Goal: Transaction & Acquisition: Purchase product/service

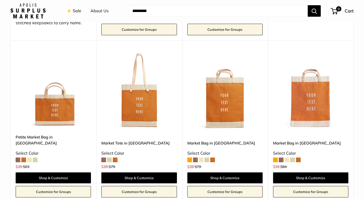
scroll to position [663, 0]
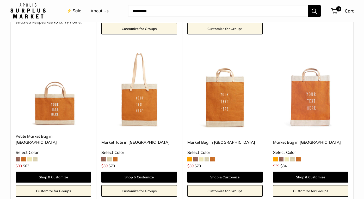
click at [212, 157] on span at bounding box center [212, 159] width 5 height 5
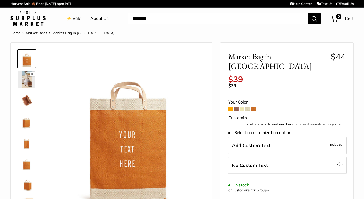
click at [229, 107] on span at bounding box center [230, 109] width 5 height 5
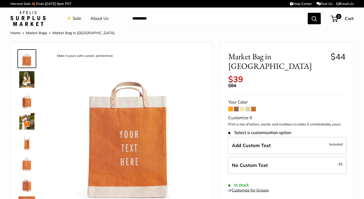
click at [254, 107] on span at bounding box center [253, 109] width 5 height 5
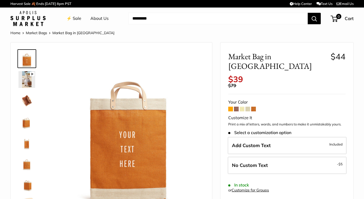
click at [247, 107] on span at bounding box center [248, 109] width 5 height 5
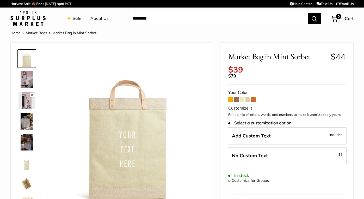
click at [242, 97] on span at bounding box center [242, 99] width 5 height 5
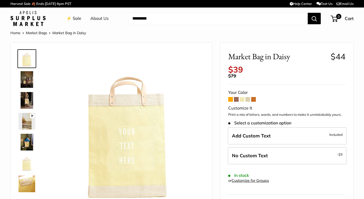
click at [236, 97] on span at bounding box center [236, 99] width 5 height 5
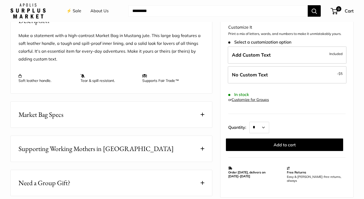
scroll to position [208, 0]
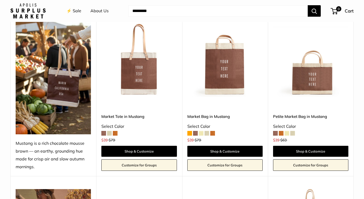
scroll to position [222, 0]
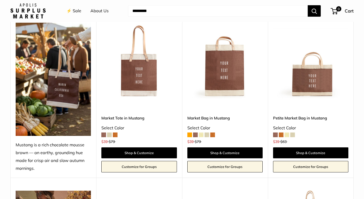
click at [0, 0] on img at bounding box center [0, 0] width 0 height 0
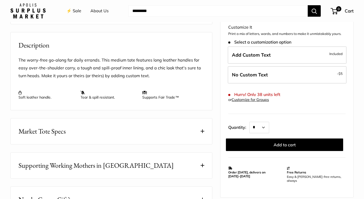
scroll to position [185, 0]
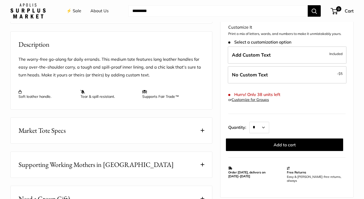
click at [204, 130] on span at bounding box center [203, 131] width 4 height 4
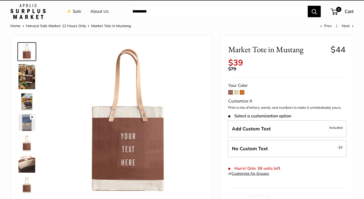
scroll to position [7, 0]
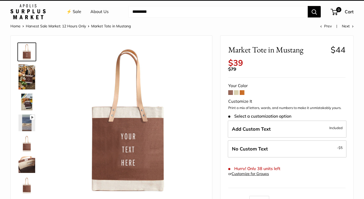
click at [28, 73] on img at bounding box center [27, 76] width 17 height 25
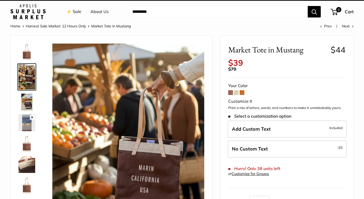
click at [26, 100] on img at bounding box center [27, 102] width 17 height 17
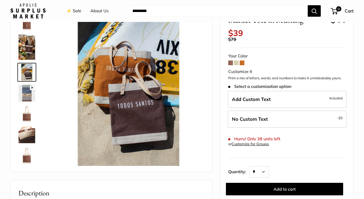
scroll to position [44, 0]
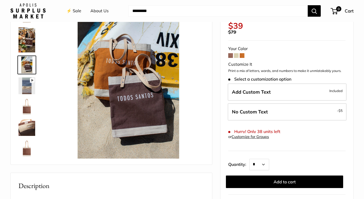
click at [24, 102] on img at bounding box center [27, 106] width 17 height 17
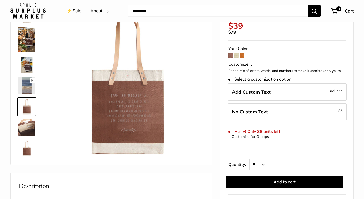
click at [27, 124] on img at bounding box center [27, 127] width 17 height 17
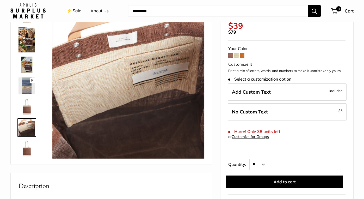
click at [29, 150] on img at bounding box center [27, 148] width 17 height 17
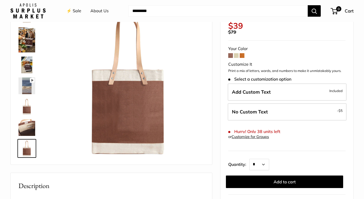
click at [30, 91] on img at bounding box center [27, 85] width 17 height 17
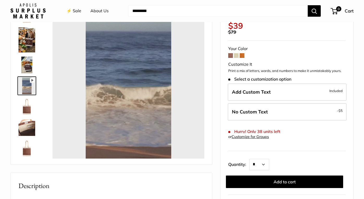
click at [78, 95] on div at bounding box center [128, 83] width 152 height 152
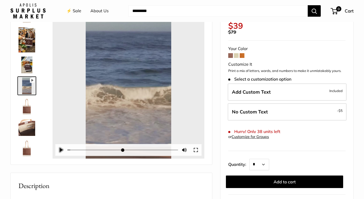
click at [59, 148] on button "Pause Play" at bounding box center [60, 149] width 11 height 11
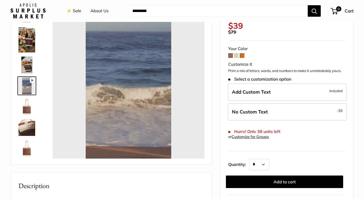
type input "*****"
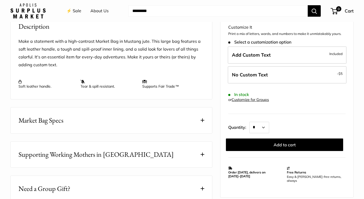
scroll to position [212, 0]
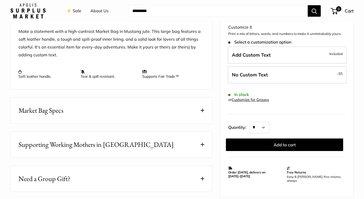
click at [90, 115] on button "Market Bag Specs" at bounding box center [112, 110] width 202 height 26
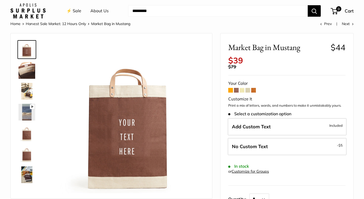
scroll to position [9, 0]
click at [28, 68] on img at bounding box center [27, 70] width 17 height 17
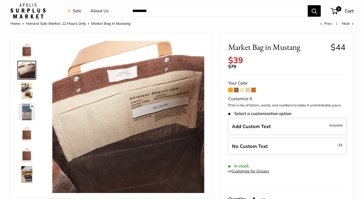
click at [27, 88] on img at bounding box center [27, 91] width 17 height 17
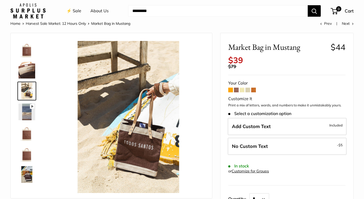
click at [29, 132] on img at bounding box center [27, 132] width 17 height 17
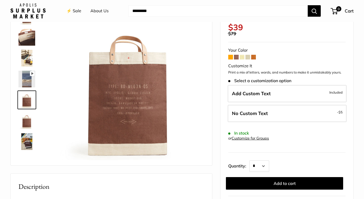
scroll to position [51, 0]
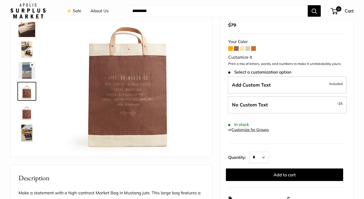
click at [30, 115] on img at bounding box center [27, 112] width 17 height 17
click at [28, 137] on img at bounding box center [27, 133] width 17 height 17
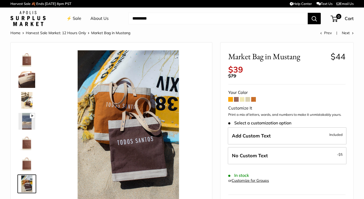
scroll to position [0, 0]
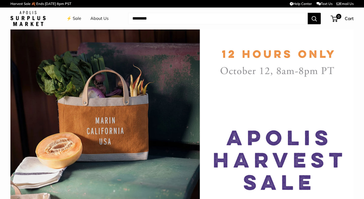
scroll to position [222, 0]
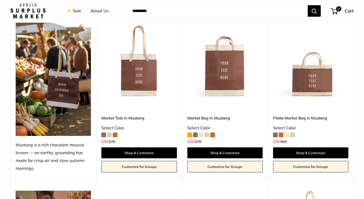
click at [0, 0] on img at bounding box center [0, 0] width 0 height 0
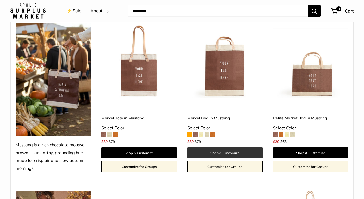
click at [229, 152] on link "Shop & Customize" at bounding box center [224, 152] width 75 height 11
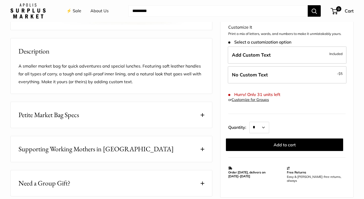
scroll to position [182, 0]
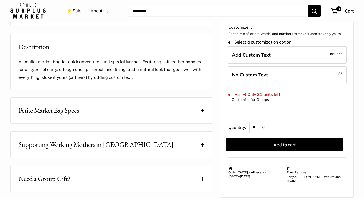
click at [157, 113] on button "Petite Market Bag Specs" at bounding box center [112, 110] width 202 height 26
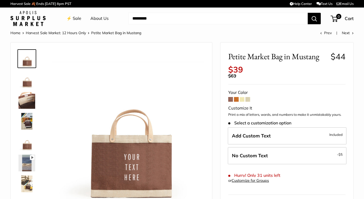
scroll to position [0, 0]
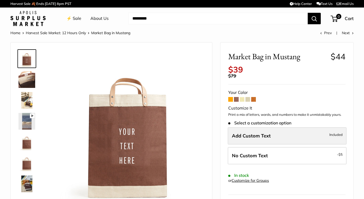
click at [295, 130] on label "Add Custom Text Included" at bounding box center [287, 135] width 119 height 17
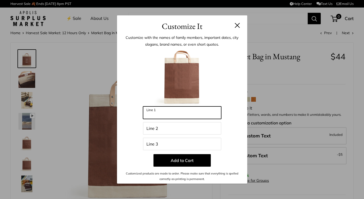
click at [170, 115] on input "Line 1" at bounding box center [182, 112] width 78 height 13
type input "*********"
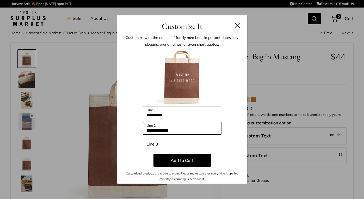
type input "**********"
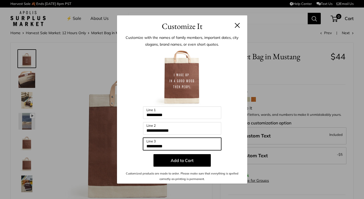
type input "*********"
drag, startPoint x: 183, startPoint y: 147, endPoint x: 135, endPoint y: 143, distance: 48.1
click at [135, 143] on div "**********" at bounding box center [182, 115] width 115 height 132
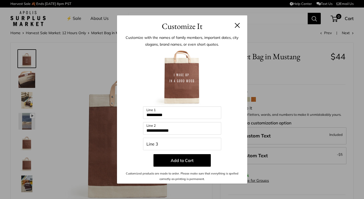
click at [187, 135] on div "**********" at bounding box center [182, 115] width 115 height 132
drag, startPoint x: 186, startPoint y: 132, endPoint x: 128, endPoint y: 131, distance: 58.1
click at [128, 131] on div "**********" at bounding box center [182, 115] width 115 height 132
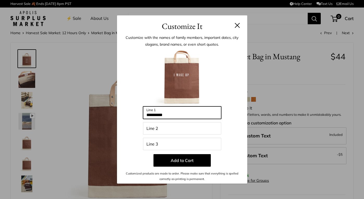
drag, startPoint x: 173, startPoint y: 114, endPoint x: 125, endPoint y: 116, distance: 48.3
click at [125, 116] on div "Enter 42 letters ********* Line 1 Line 2 Line 3 Add to Cart Customized products…" at bounding box center [182, 115] width 115 height 132
